Goal: Information Seeking & Learning: Learn about a topic

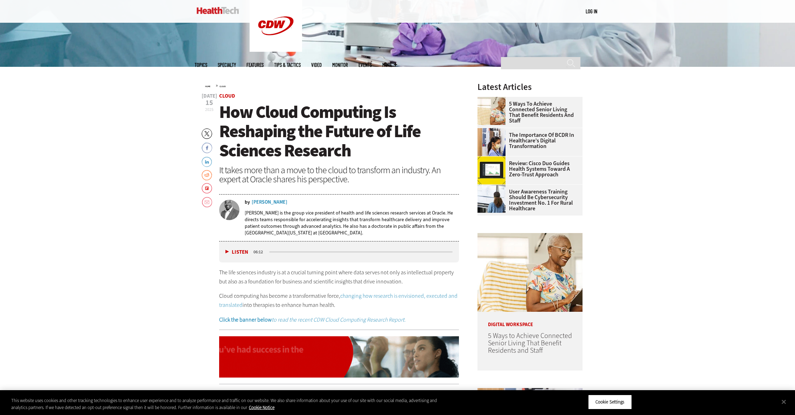
scroll to position [273, 0]
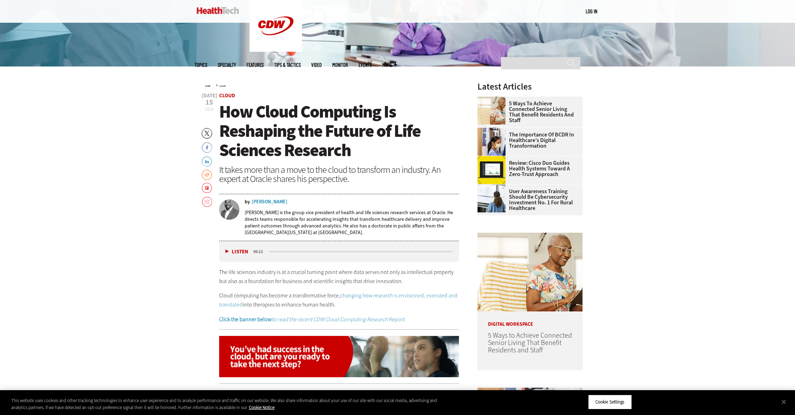
click at [225, 251] on div "Listen Pause" at bounding box center [239, 252] width 28 height 8
click at [227, 251] on button "Listen" at bounding box center [237, 251] width 23 height 5
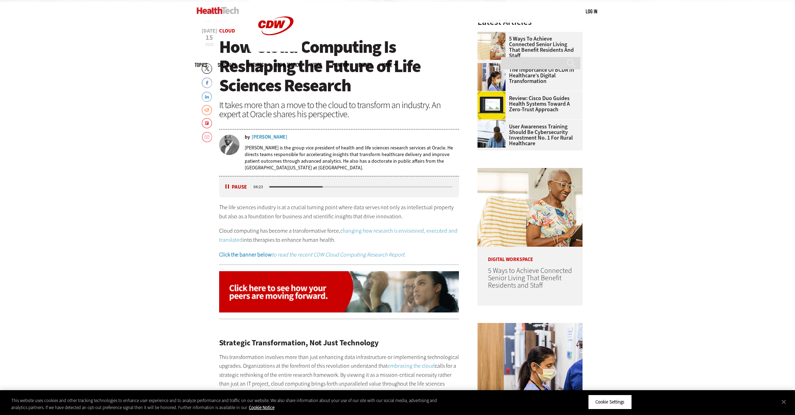
scroll to position [337, 0]
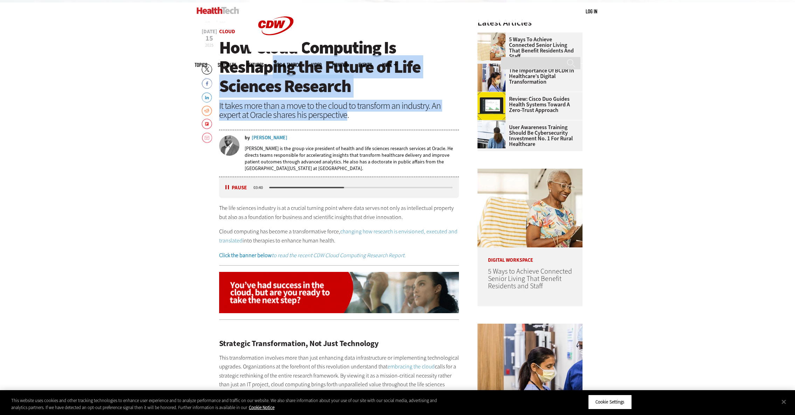
drag, startPoint x: 346, startPoint y: 118, endPoint x: 268, endPoint y: 73, distance: 89.9
click at [268, 73] on header "[DATE] Twitter Facebook LinkedIn Reddit Flipboard Email Cloud How Cloud Computi…" at bounding box center [339, 103] width 240 height 148
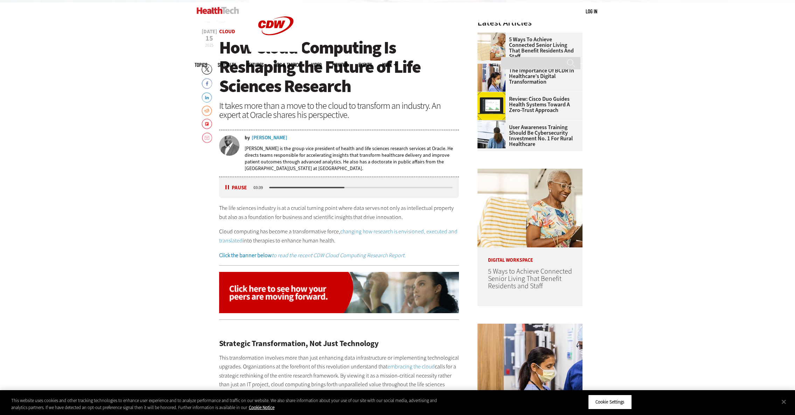
click at [356, 93] on h1 "How Cloud Computing Is Reshaping the Future of Life Sciences Research" at bounding box center [339, 67] width 240 height 58
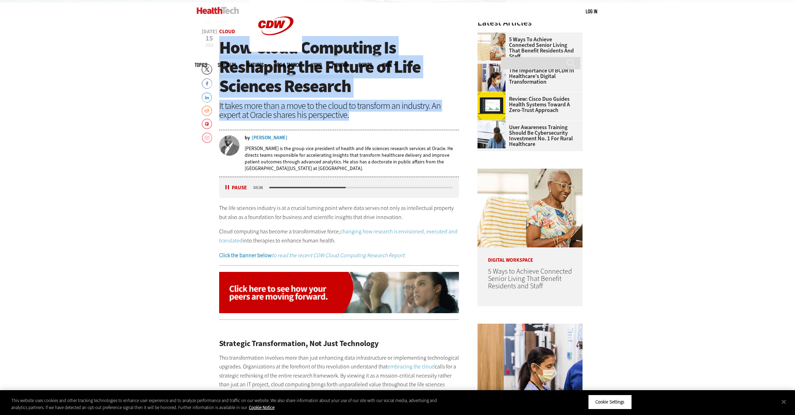
drag, startPoint x: 354, startPoint y: 117, endPoint x: 223, endPoint y: 52, distance: 146.3
click at [223, 52] on header "[DATE] Twitter Facebook LinkedIn Reddit Flipboard Email Cloud How Cloud Computi…" at bounding box center [339, 103] width 240 height 148
copy header "How Cloud Computing Is Reshaping the Future of Life Sciences Research It takes …"
click at [226, 187] on button "Pause" at bounding box center [237, 187] width 22 height 5
